Goal: Information Seeking & Learning: Learn about a topic

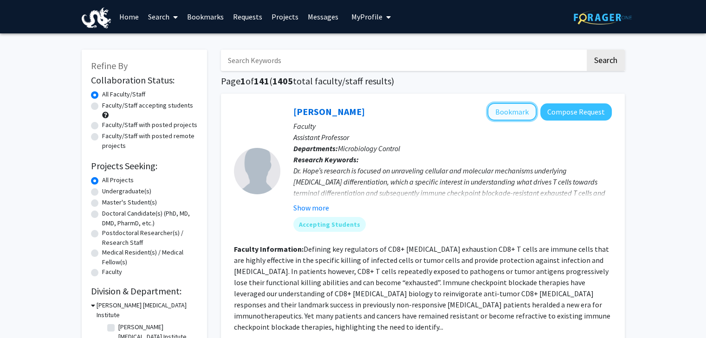
click at [498, 111] on button "Bookmark" at bounding box center [511, 112] width 49 height 18
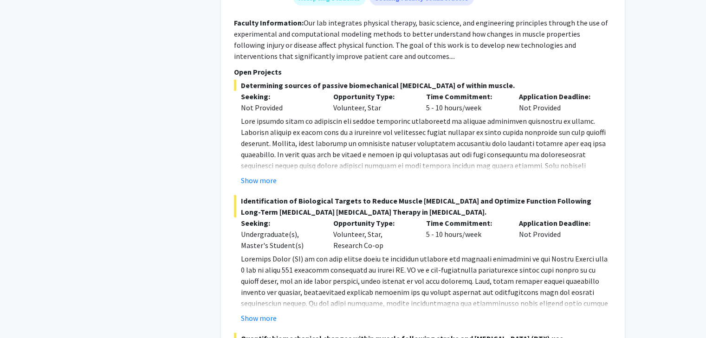
scroll to position [2599, 0]
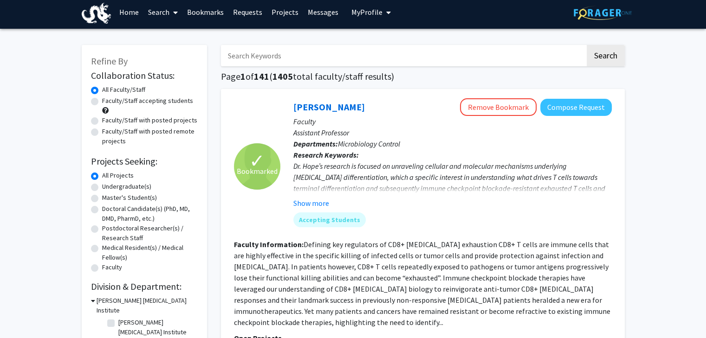
scroll to position [0, 0]
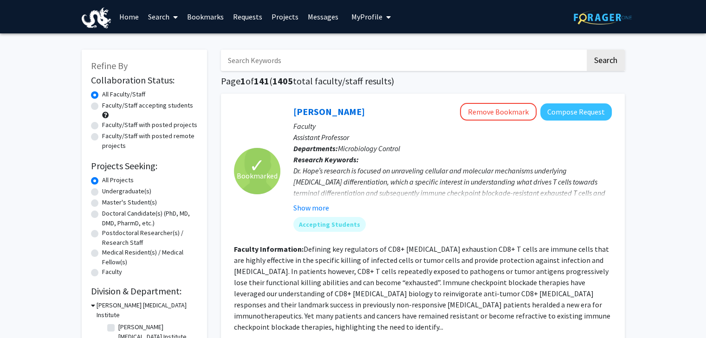
click at [102, 193] on label "Undergraduate(s)" at bounding box center [126, 192] width 49 height 10
click at [102, 193] on input "Undergraduate(s)" at bounding box center [105, 190] width 6 height 6
radio input "true"
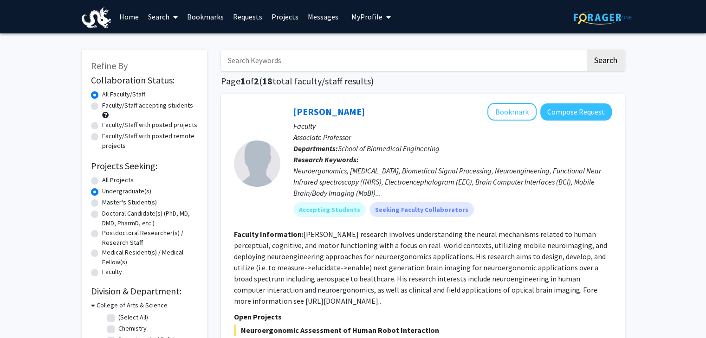
click at [102, 106] on label "Faculty/Staff accepting students" at bounding box center [147, 106] width 91 height 10
click at [102, 106] on input "Faculty/Staff accepting students" at bounding box center [105, 104] width 6 height 6
radio input "true"
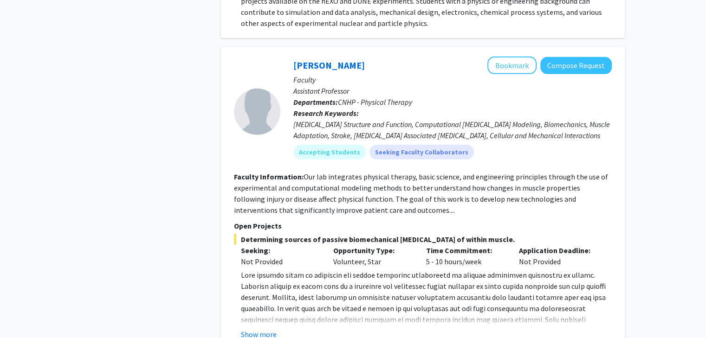
scroll to position [2831, 0]
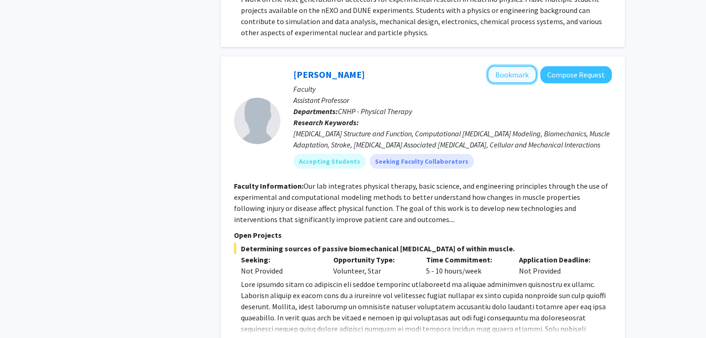
click at [497, 66] on button "Bookmark" at bounding box center [511, 75] width 49 height 18
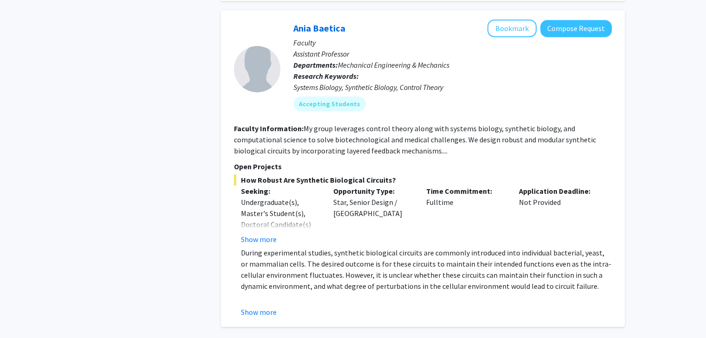
scroll to position [4042, 0]
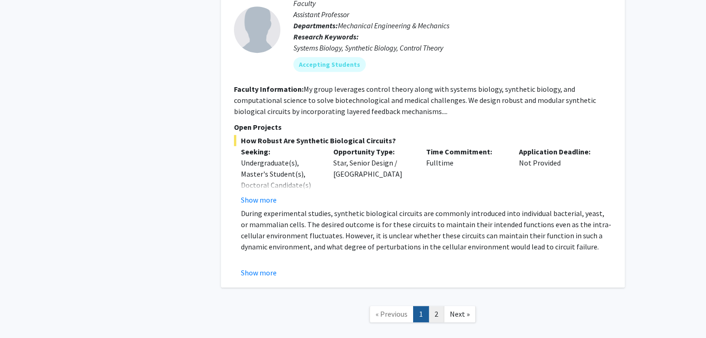
click at [439, 306] on link "2" at bounding box center [436, 314] width 16 height 16
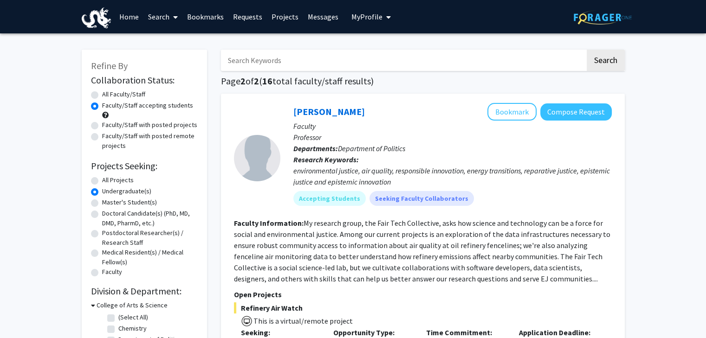
click at [213, 21] on link "Bookmarks" at bounding box center [205, 16] width 46 height 32
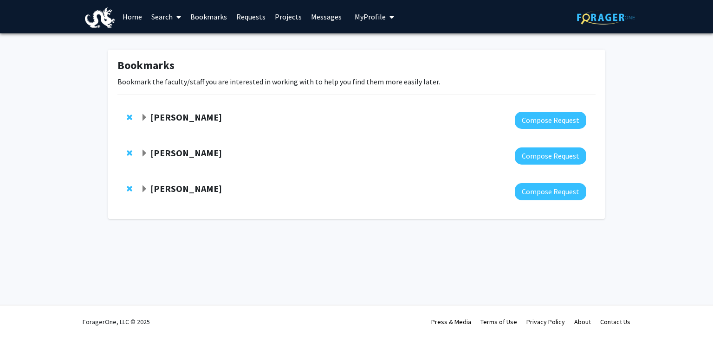
click at [189, 186] on strong "[PERSON_NAME]" at bounding box center [185, 189] width 71 height 12
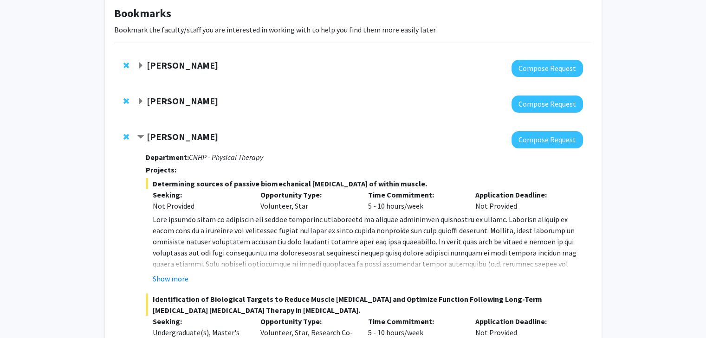
scroll to position [46, 0]
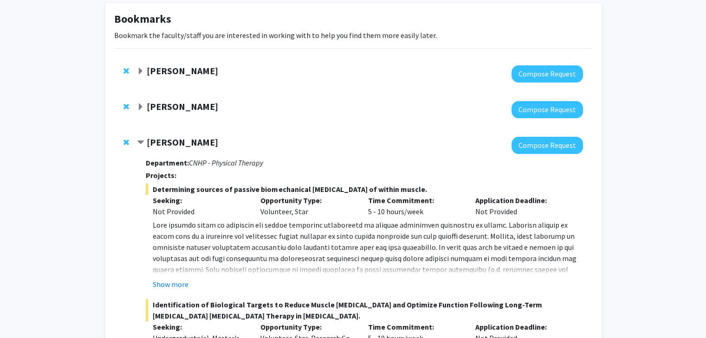
click at [189, 105] on strong "[PERSON_NAME]" at bounding box center [182, 107] width 71 height 12
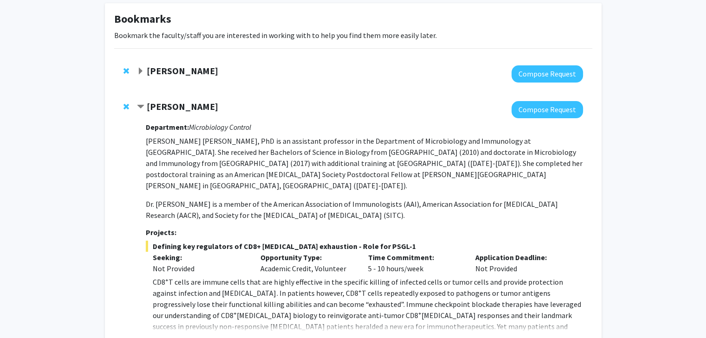
scroll to position [278, 0]
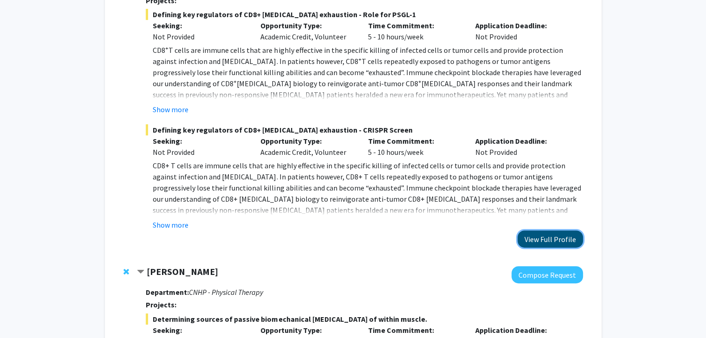
click at [548, 239] on button "View Full Profile" at bounding box center [549, 239] width 65 height 17
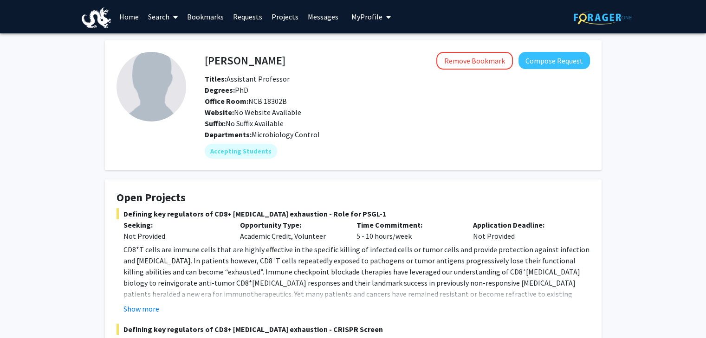
click at [315, 20] on link "Messages" at bounding box center [323, 16] width 40 height 32
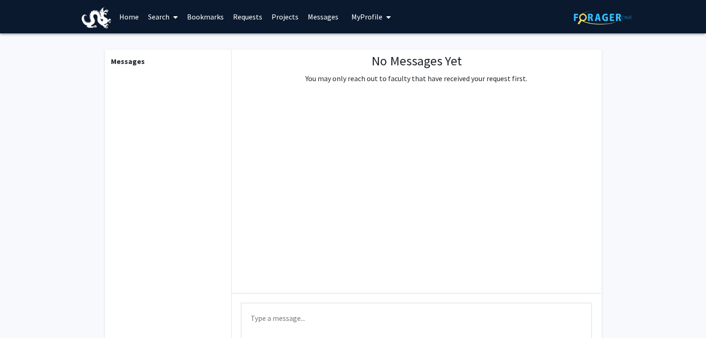
click at [271, 21] on link "Projects" at bounding box center [285, 16] width 36 height 32
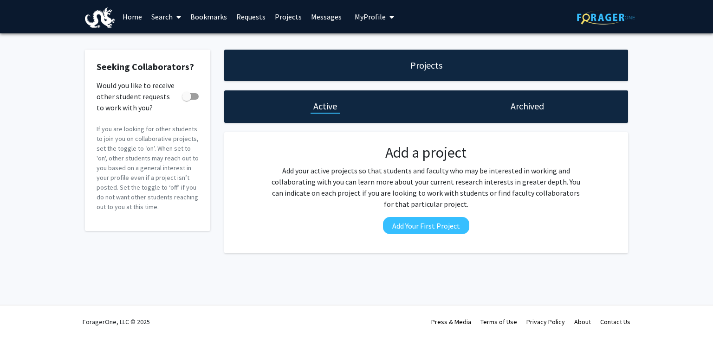
click at [289, 19] on link "Projects" at bounding box center [288, 16] width 36 height 32
click at [238, 17] on link "Requests" at bounding box center [251, 16] width 39 height 32
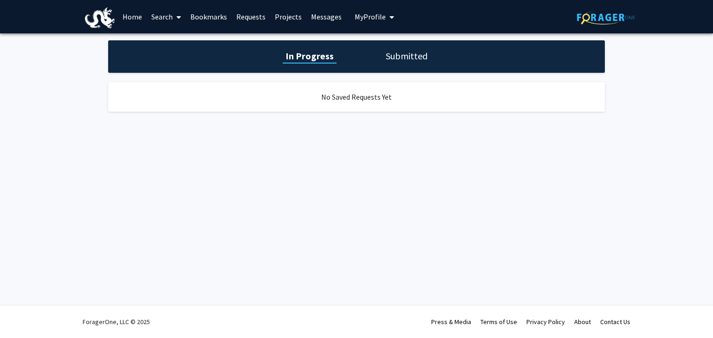
click at [221, 14] on link "Bookmarks" at bounding box center [209, 16] width 46 height 32
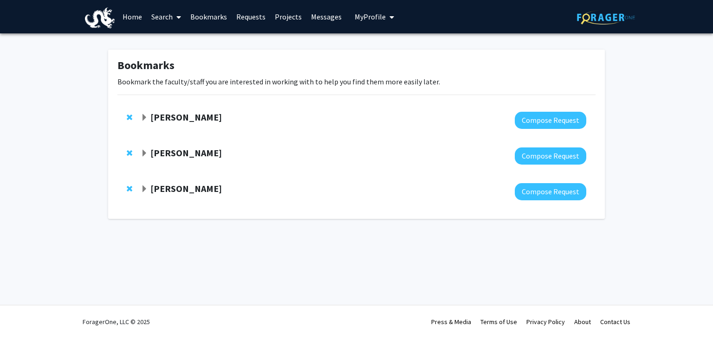
click at [177, 19] on icon at bounding box center [178, 16] width 5 height 7
click at [179, 57] on span "Students" at bounding box center [175, 61] width 57 height 19
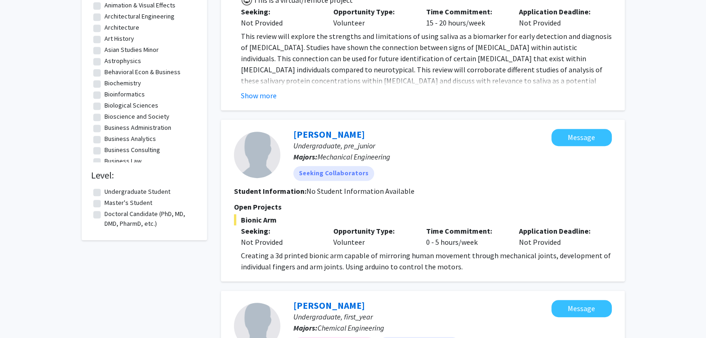
scroll to position [418, 0]
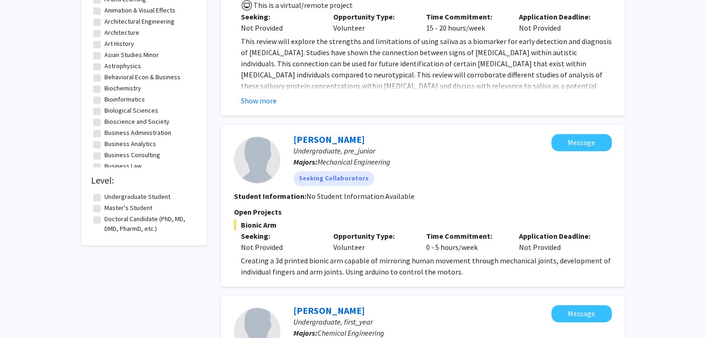
click at [104, 198] on label "Undergraduate Student" at bounding box center [137, 197] width 66 height 10
click at [104, 198] on input "Undergraduate Student" at bounding box center [107, 195] width 6 height 6
checkbox input "true"
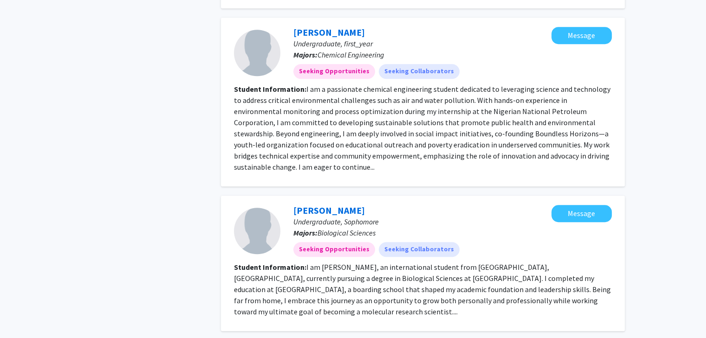
scroll to position [650, 0]
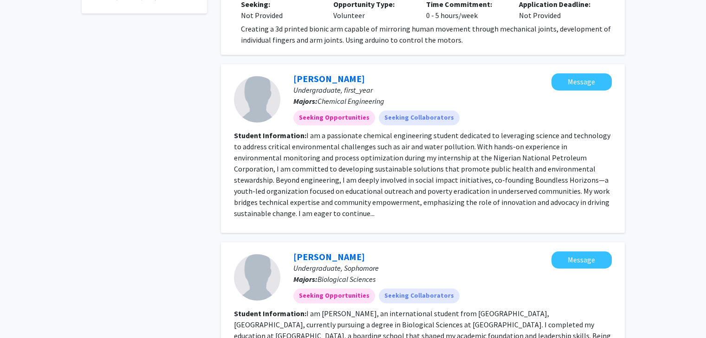
click at [645, 194] on div "Refine By Collaboration Status: All Students Students seeking opportunities Stu…" at bounding box center [353, 291] width 706 height 1814
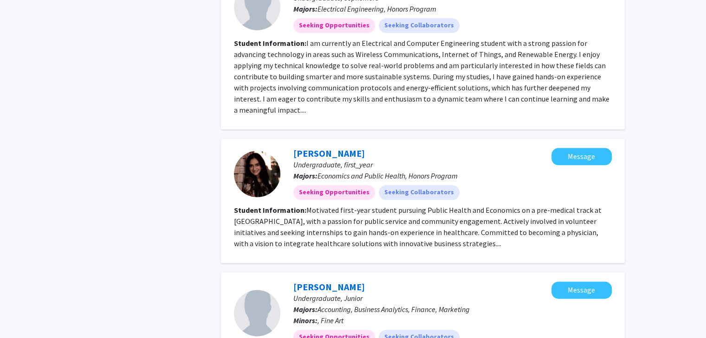
scroll to position [1114, 0]
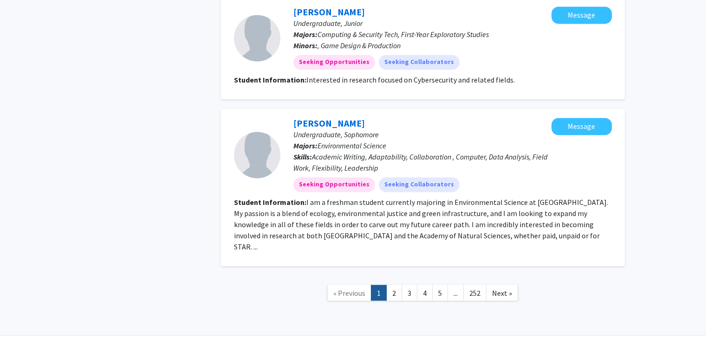
scroll to position [1515, 0]
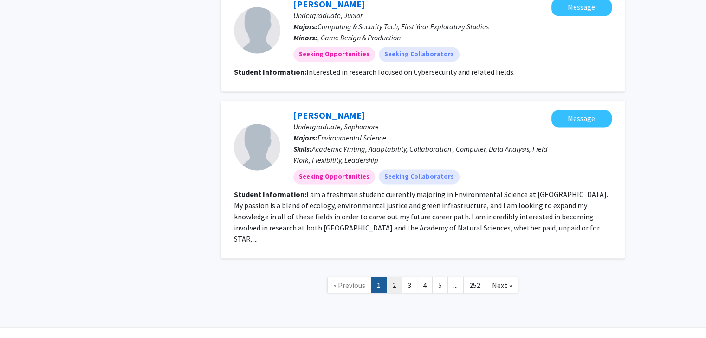
click at [398, 277] on link "2" at bounding box center [394, 285] width 16 height 16
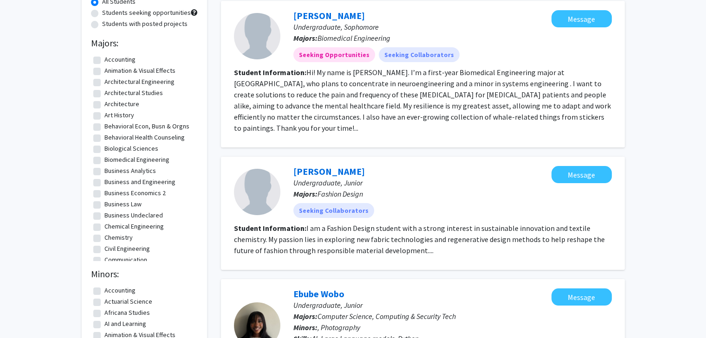
click at [104, 151] on label "Biological Sciences" at bounding box center [131, 149] width 54 height 10
click at [104, 150] on input "Biological Sciences" at bounding box center [107, 147] width 6 height 6
checkbox input "true"
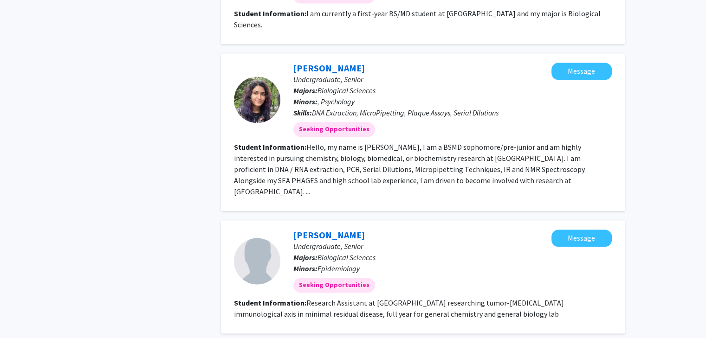
scroll to position [1395, 0]
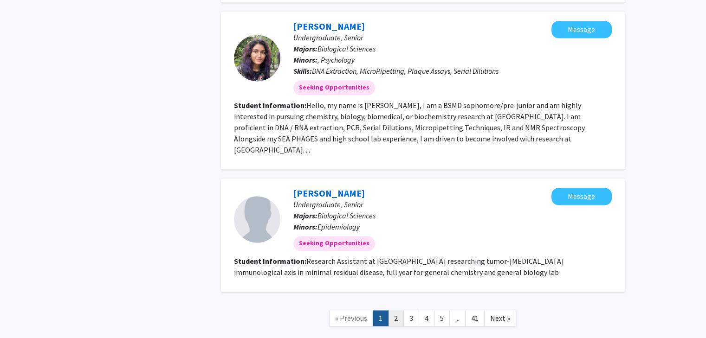
click at [401, 310] on link "2" at bounding box center [396, 318] width 16 height 16
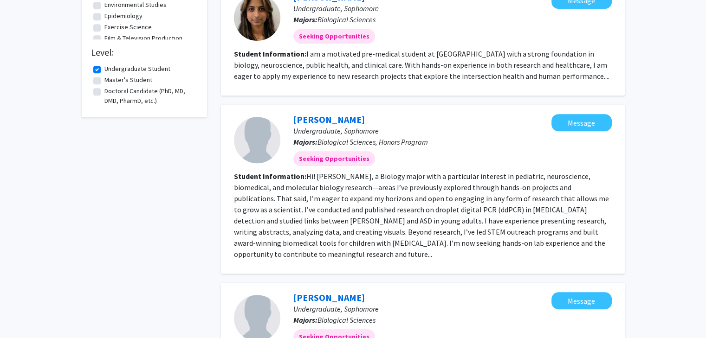
scroll to position [546, 0]
click at [470, 249] on div "[PERSON_NAME] Undergraduate, Senior Majors: Biological Sciences, Honors Program…" at bounding box center [423, 250] width 404 height 1405
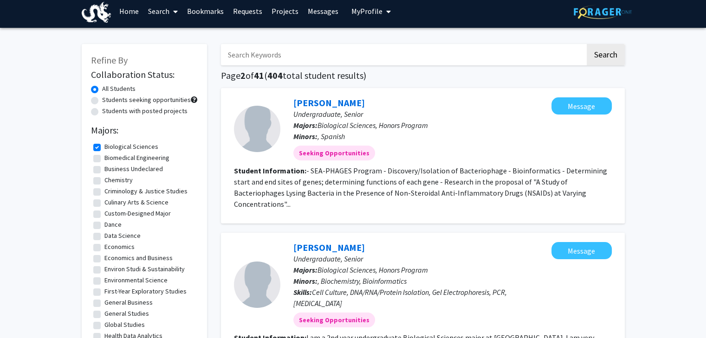
scroll to position [0, 0]
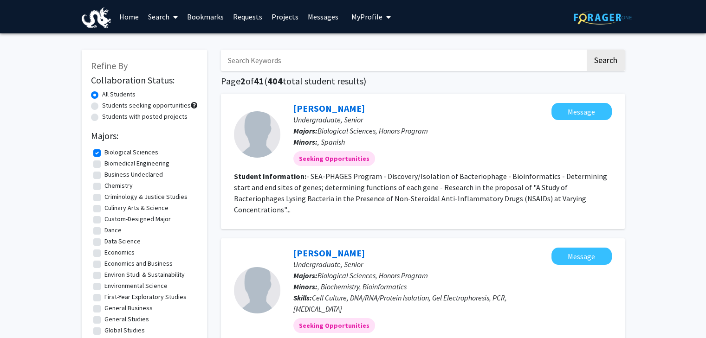
click at [102, 117] on label "Students with posted projects" at bounding box center [144, 117] width 85 height 10
click at [102, 117] on input "Students with posted projects" at bounding box center [105, 115] width 6 height 6
radio input "true"
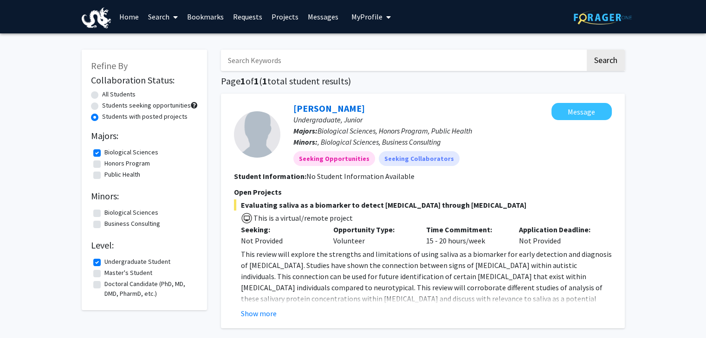
click at [122, 14] on link "Home" at bounding box center [129, 16] width 29 height 32
